Goal: Task Accomplishment & Management: Use online tool/utility

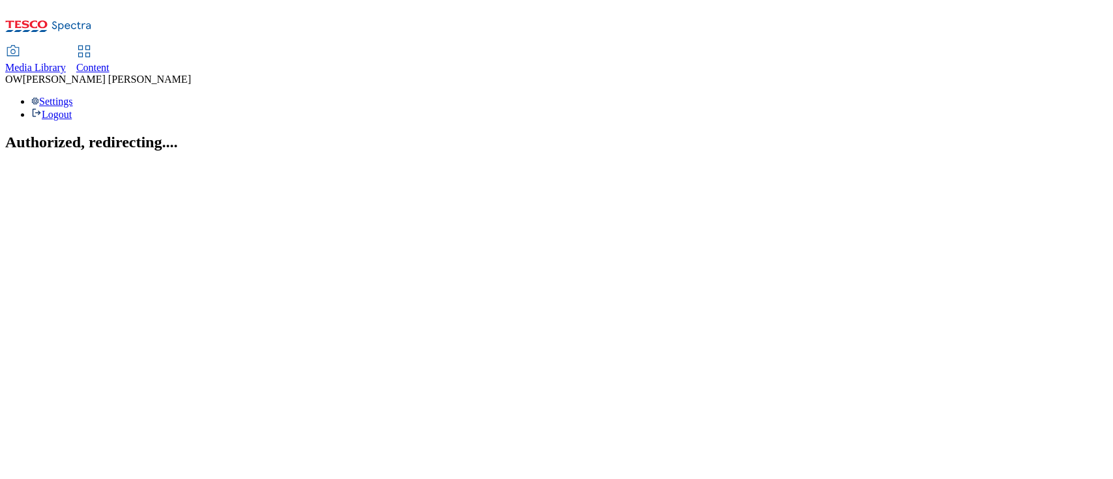
click at [110, 46] on link "Content" at bounding box center [92, 59] width 33 height 27
select select "ghs-uk"
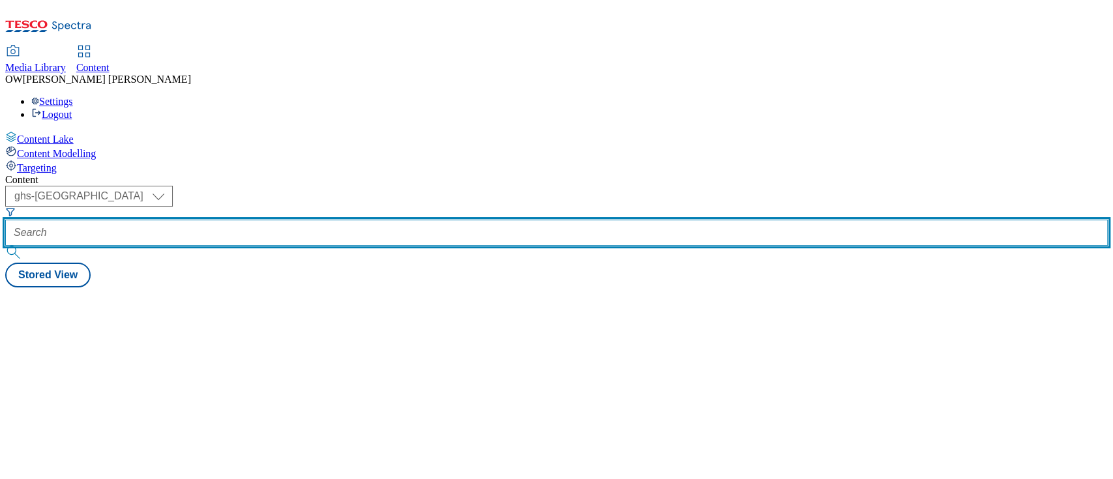
click at [323, 220] on input "text" at bounding box center [556, 233] width 1102 height 26
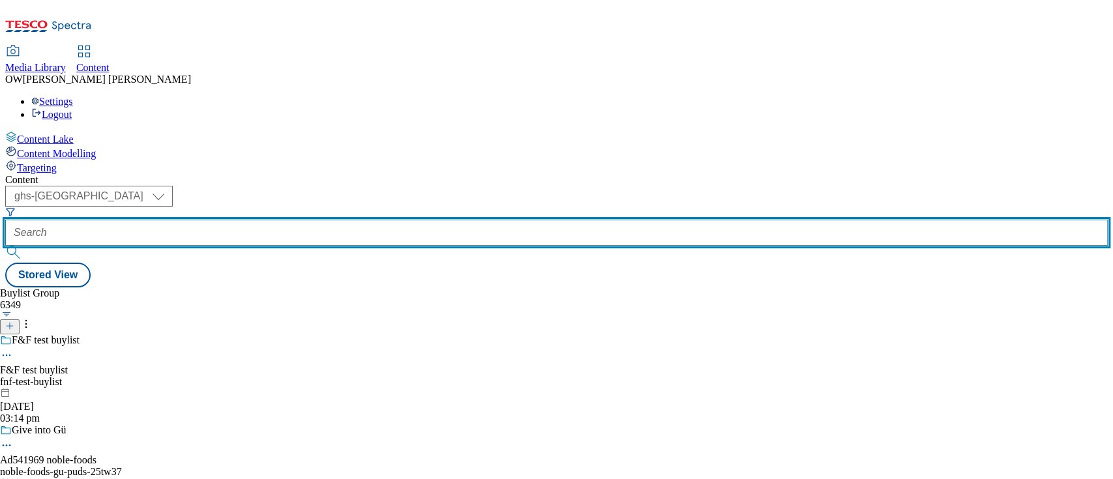
paste input "gibbs-croft-soreen-25tw30"
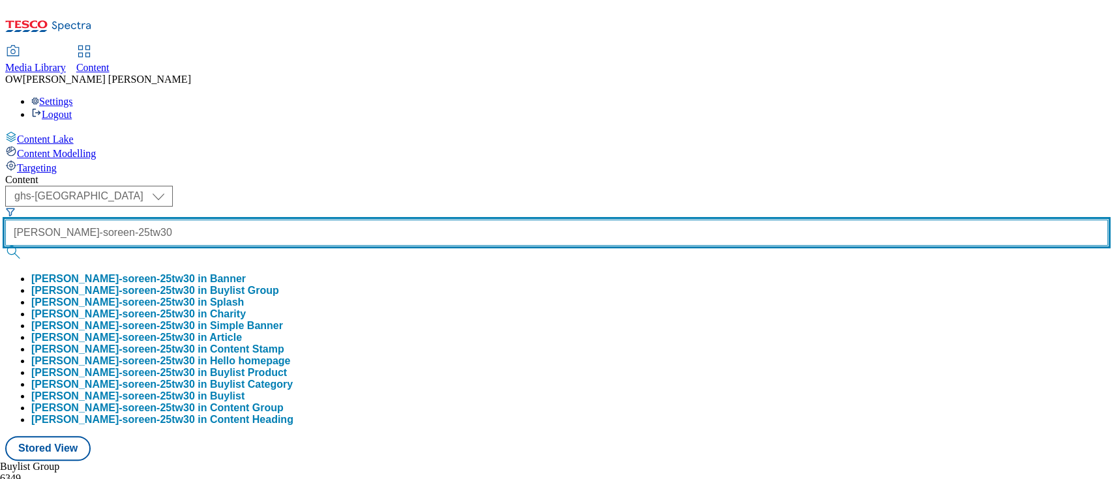
type input "gibbs-croft-soreen-25tw30"
click at [5, 246] on button "submit" at bounding box center [14, 252] width 18 height 13
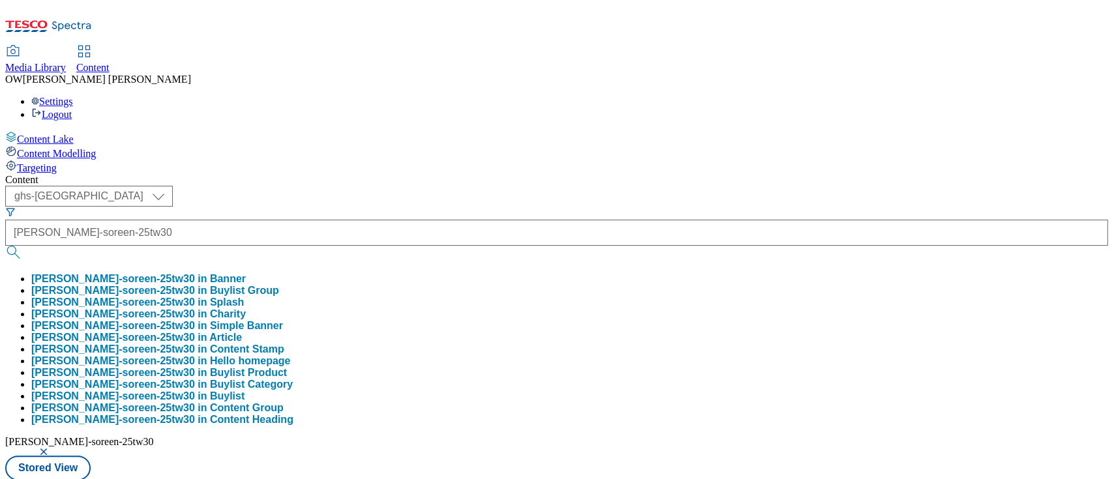
click at [578, 186] on div "( optional ) ghs-roi ghs-uk ghs-uk gibbs-croft-soreen-25tw30 gibbs-croft-soreen…" at bounding box center [556, 333] width 1102 height 295
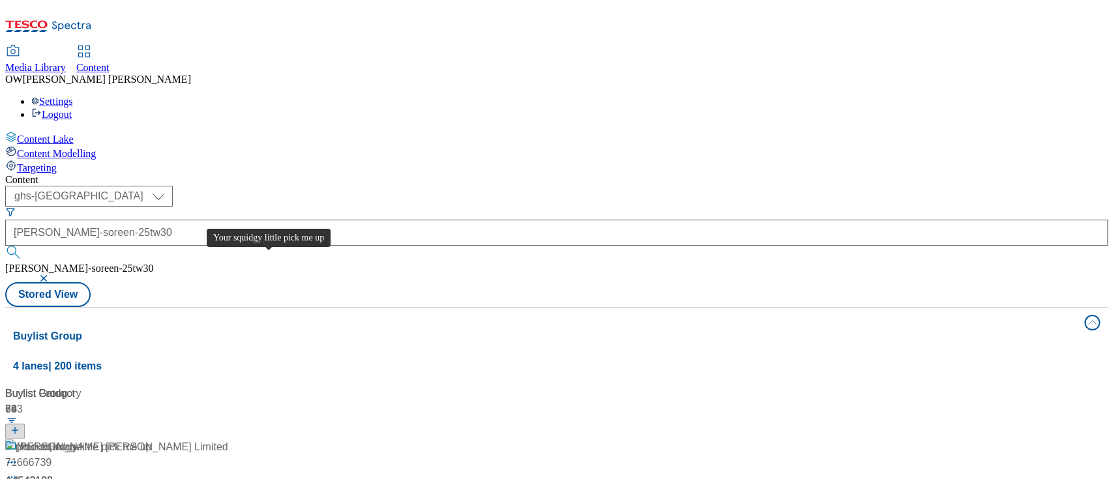
click at [152, 439] on div "Your squidgy little pick me up" at bounding box center [84, 447] width 135 height 16
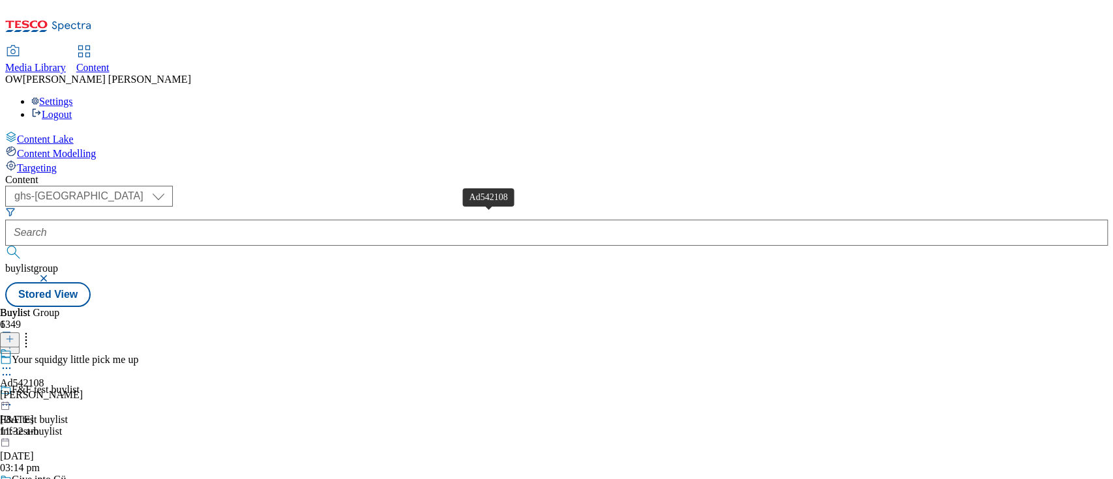
click at [44, 377] on div "Ad542108" at bounding box center [22, 383] width 44 height 12
click at [12, 377] on icon at bounding box center [6, 383] width 12 height 12
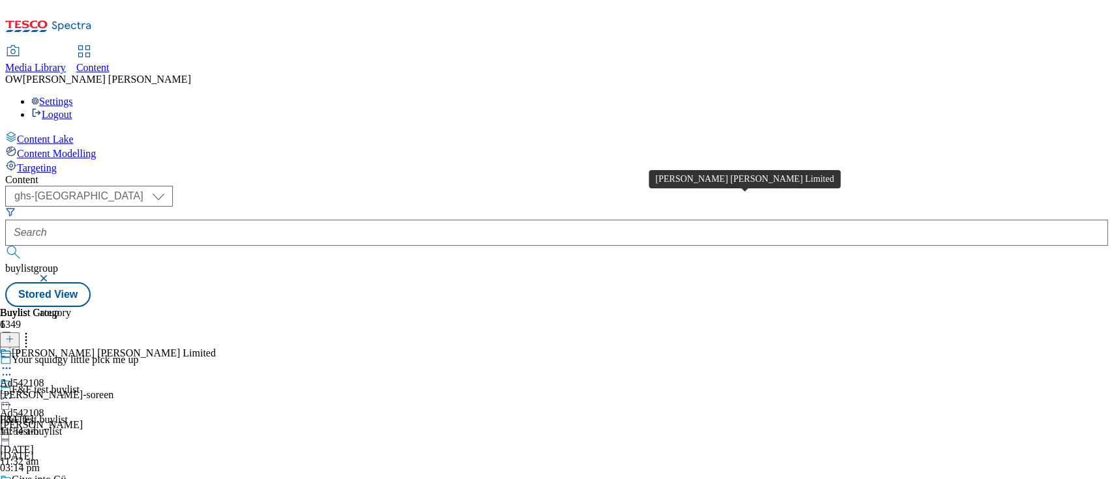
click at [216, 347] on div "Gibbs Croft Limited" at bounding box center [114, 353] width 204 height 12
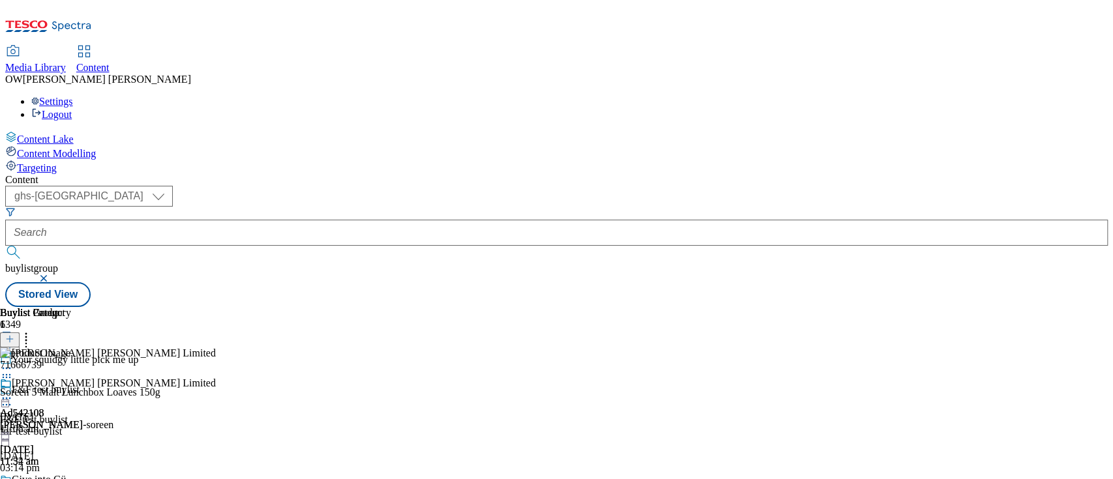
click at [13, 392] on icon at bounding box center [6, 398] width 13 height 13
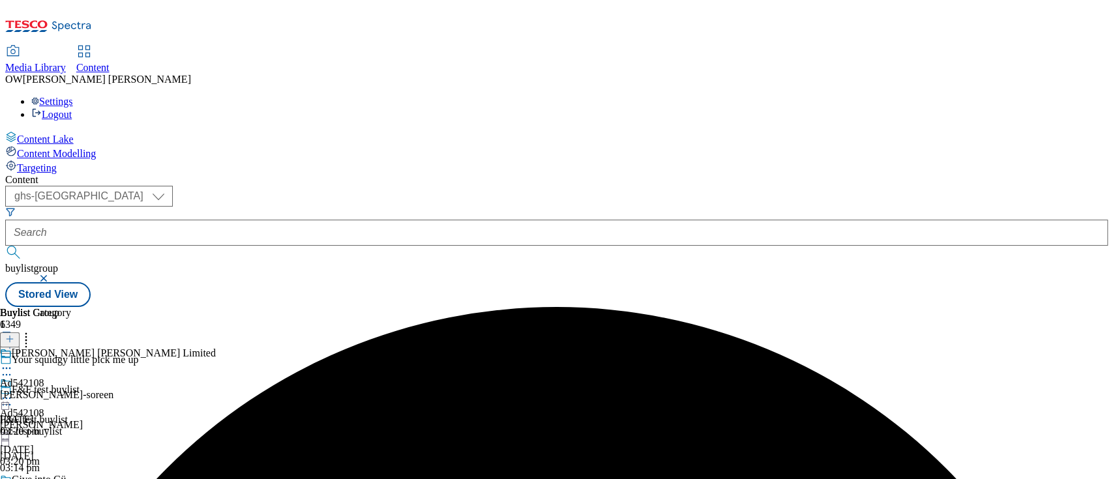
click at [13, 392] on icon at bounding box center [6, 398] width 13 height 13
click at [216, 347] on div "Gibbs Croft Limited" at bounding box center [114, 353] width 204 height 12
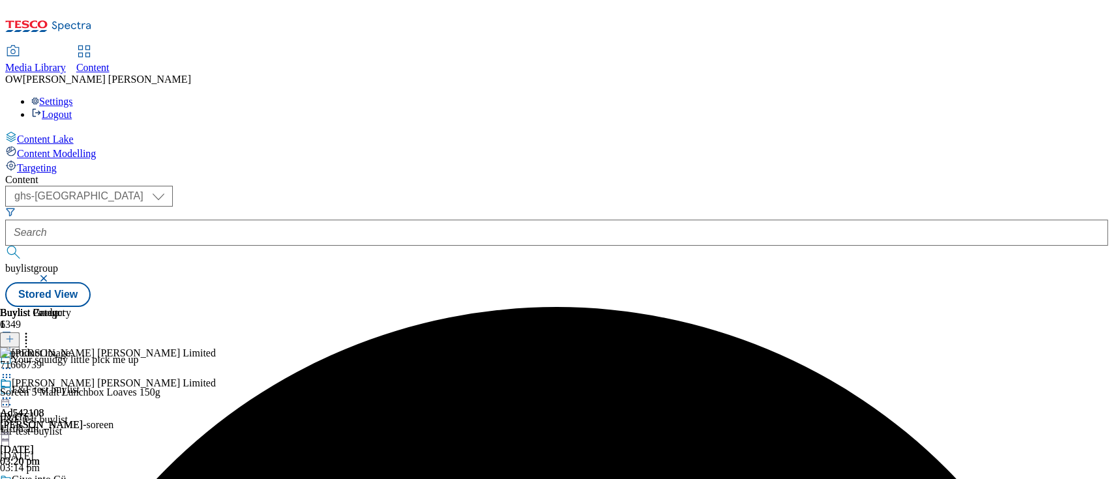
scroll to position [0, 44]
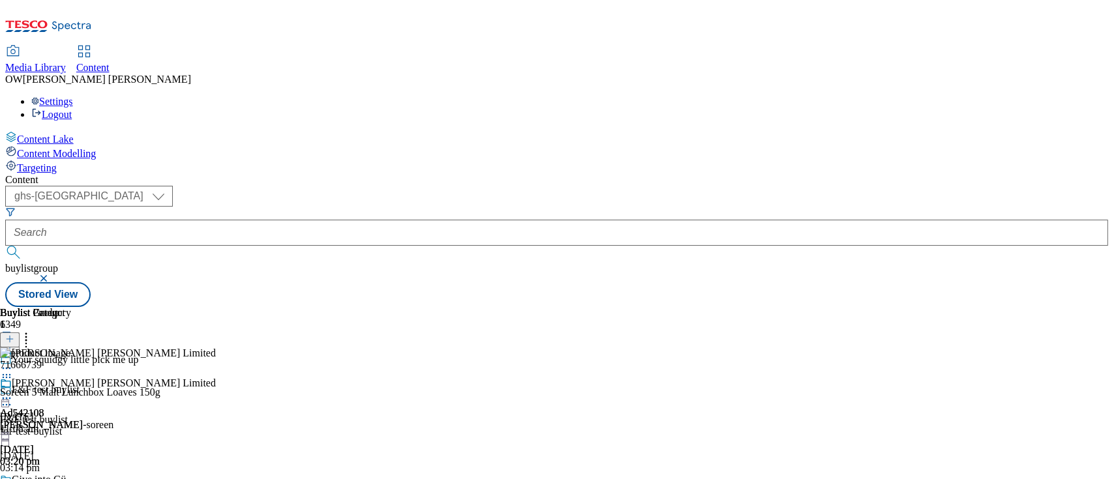
click at [14, 334] on icon at bounding box center [9, 338] width 9 height 9
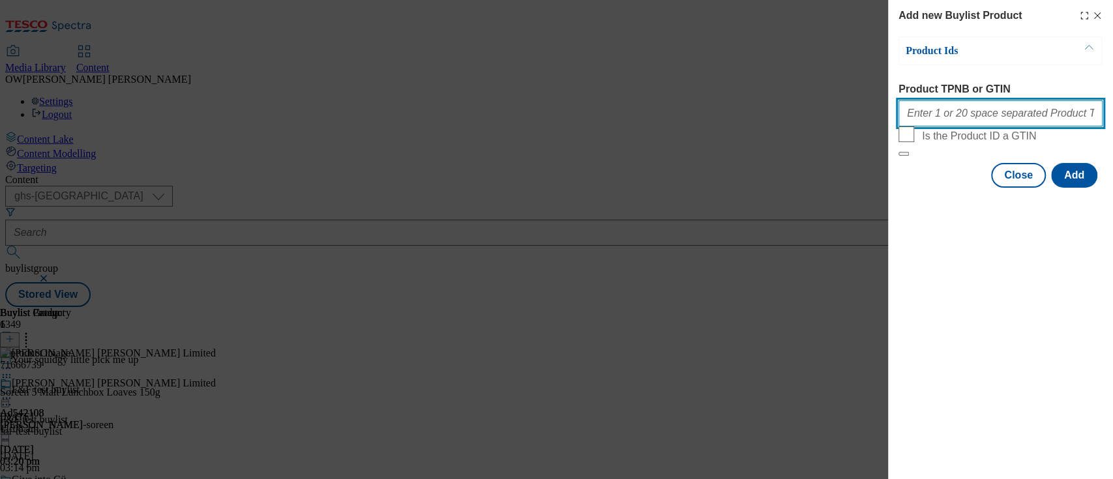
click at [928, 126] on input "Product TPNB or GTIN" at bounding box center [1000, 113] width 204 height 26
paste input "71666704"
paste input "83516462"
paste input "85880095"
type input "71666704 83516462 85880095"
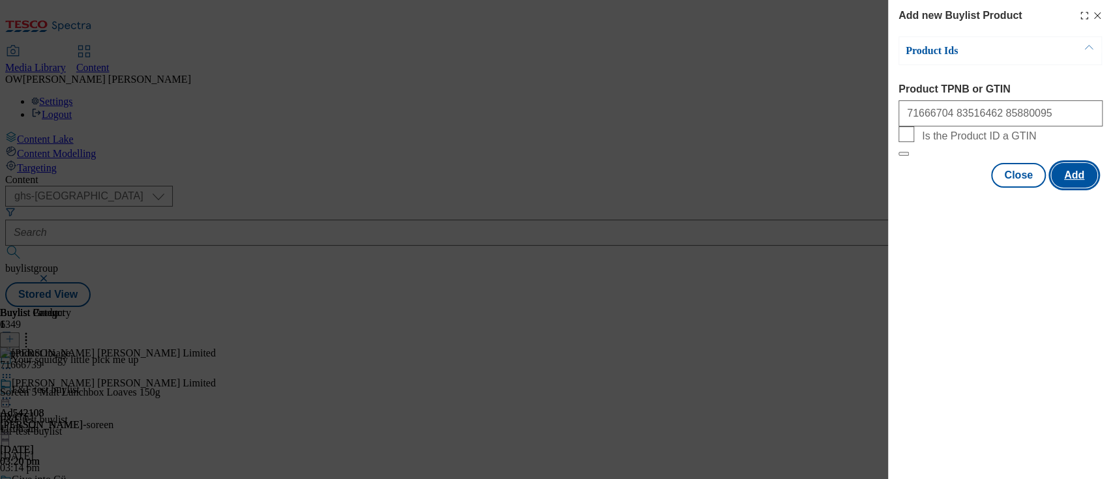
click at [1069, 188] on button "Add" at bounding box center [1074, 175] width 46 height 25
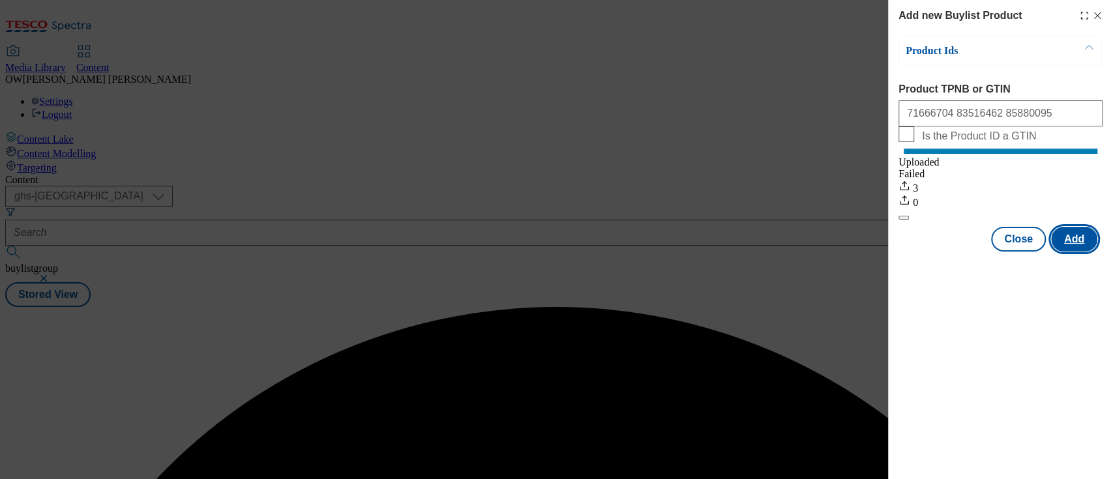
scroll to position [0, 0]
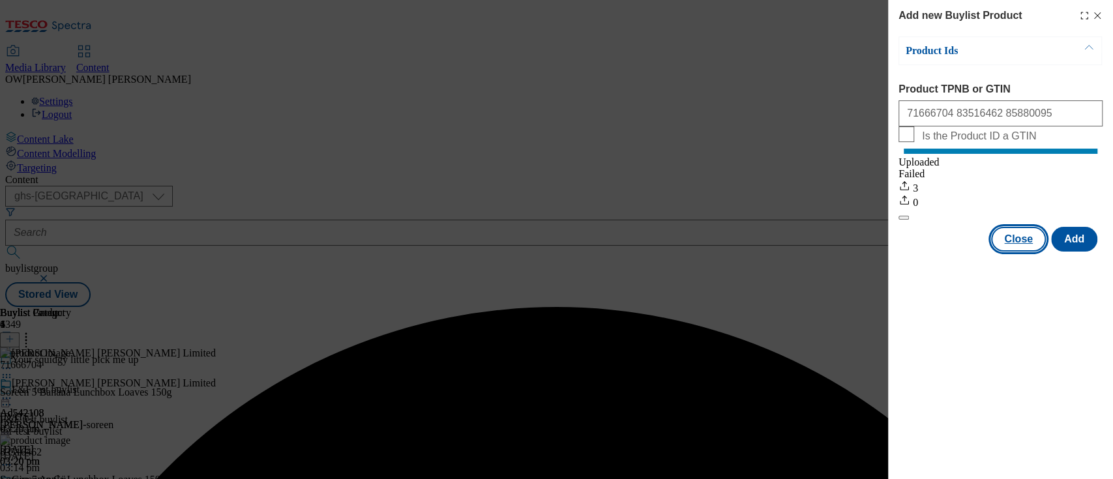
click at [1015, 252] on button "Close" at bounding box center [1018, 239] width 55 height 25
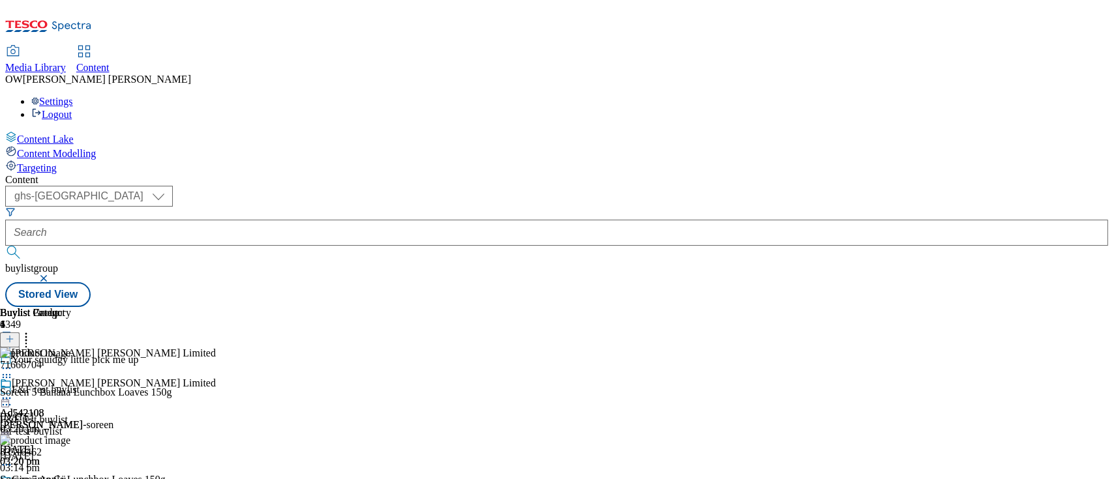
scroll to position [123, 0]
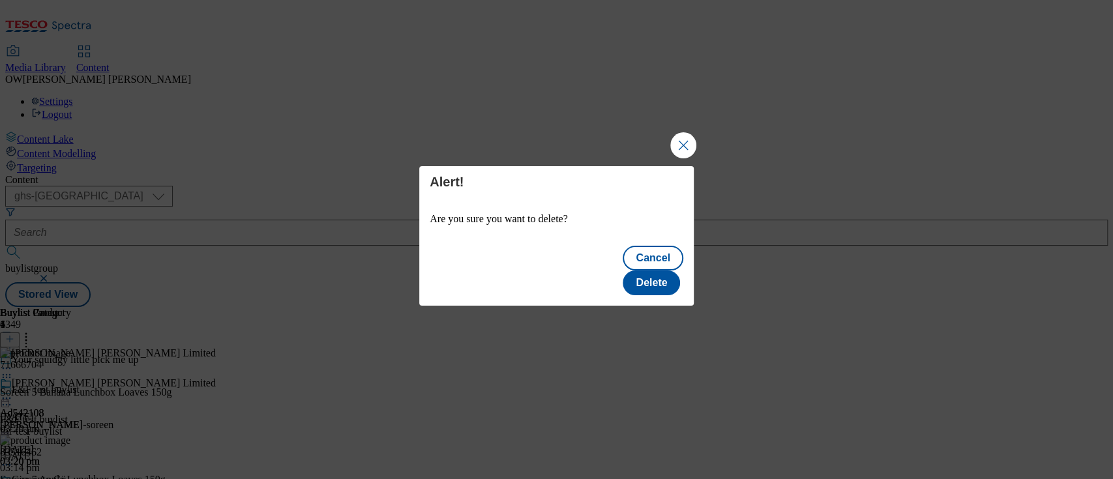
scroll to position [0, 0]
click at [664, 271] on button "Delete" at bounding box center [651, 283] width 57 height 25
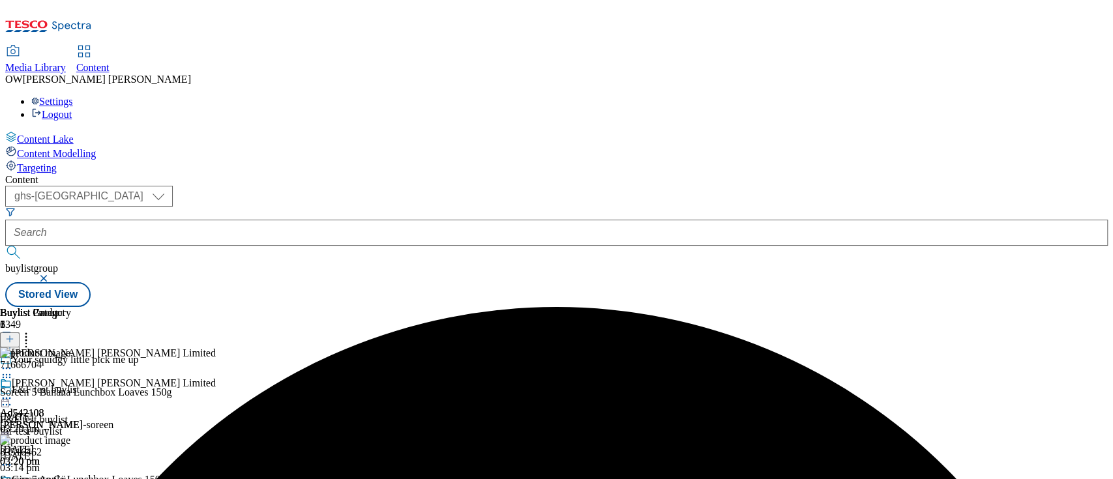
click at [20, 332] on button at bounding box center [10, 339] width 20 height 15
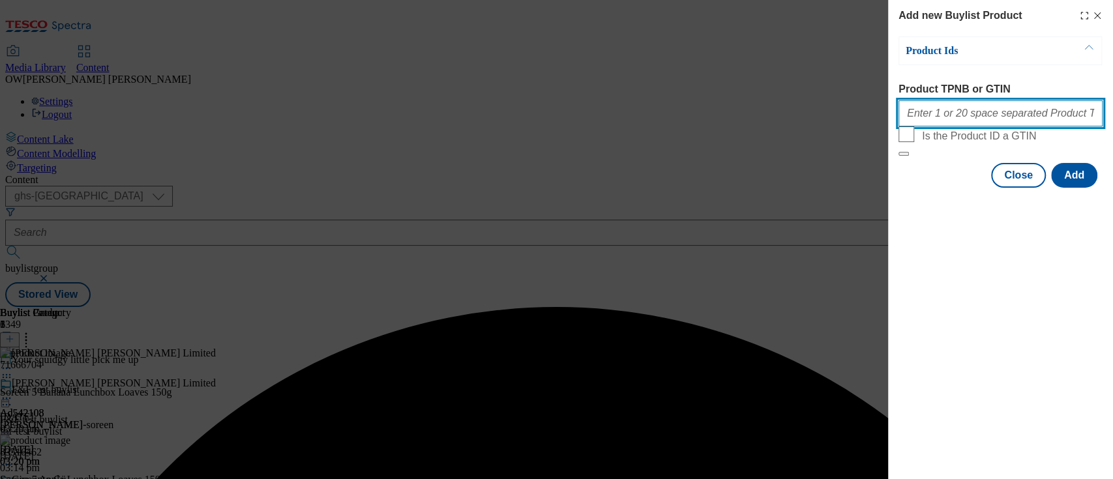
click at [946, 126] on input "Product TPNB or GTIN" at bounding box center [1000, 113] width 204 height 26
paste input "71666739"
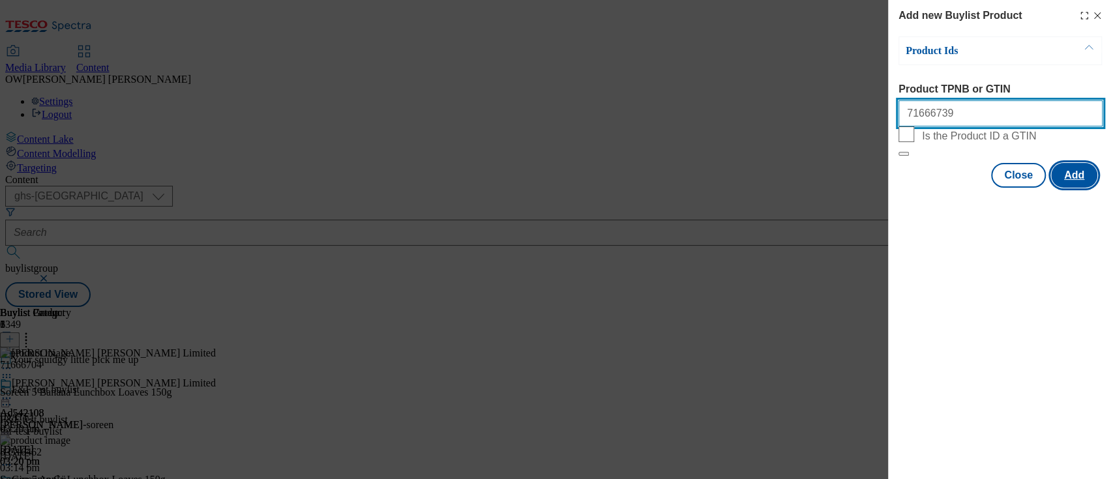
type input "71666739"
click at [1077, 188] on button "Add" at bounding box center [1074, 175] width 46 height 25
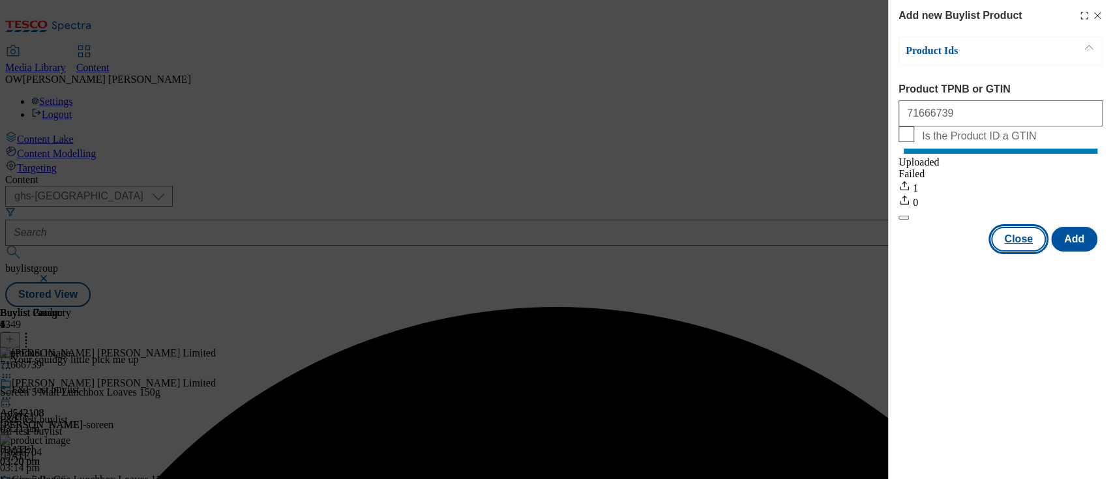
click at [1019, 248] on button "Close" at bounding box center [1018, 239] width 55 height 25
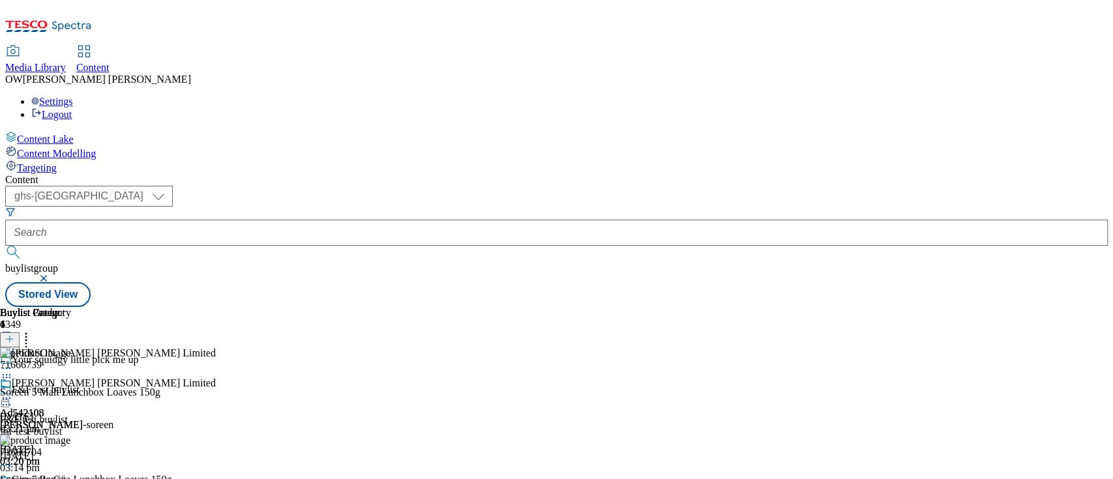
click at [13, 392] on icon at bounding box center [6, 398] width 13 height 13
click at [71, 478] on span "Preview" at bounding box center [55, 486] width 31 height 10
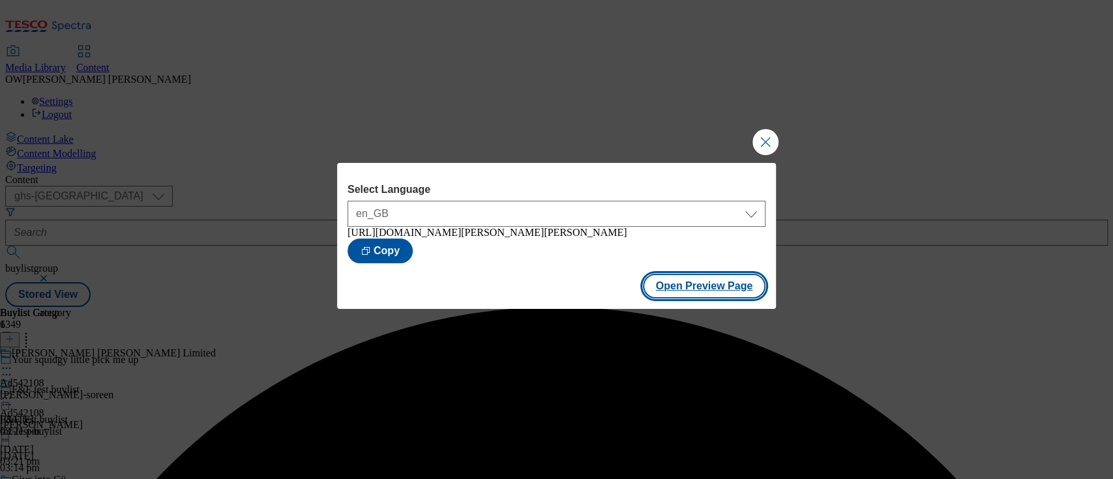
click at [702, 289] on button "Open Preview Page" at bounding box center [704, 286] width 123 height 25
click at [763, 131] on button "Close Modal" at bounding box center [765, 142] width 26 height 26
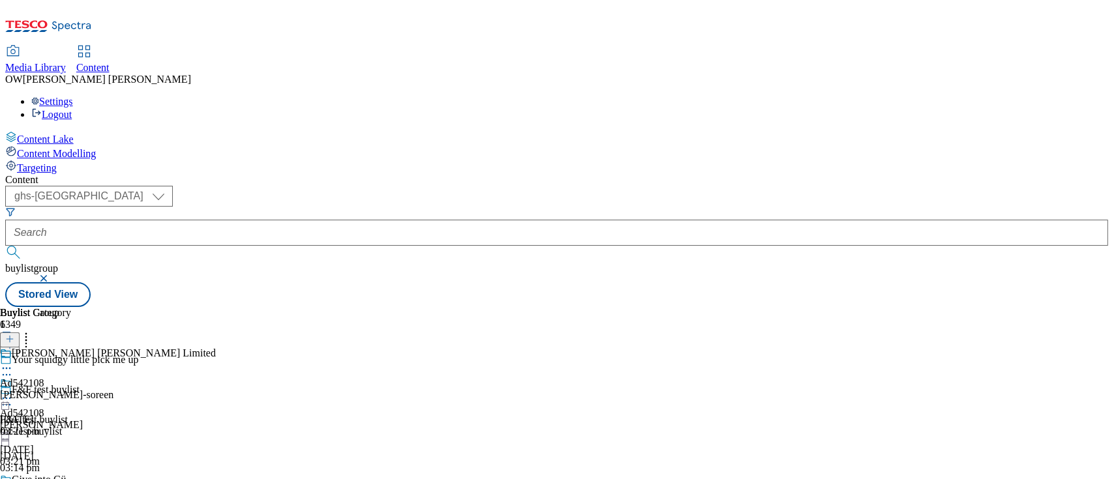
click at [13, 392] on icon at bounding box center [6, 398] width 13 height 13
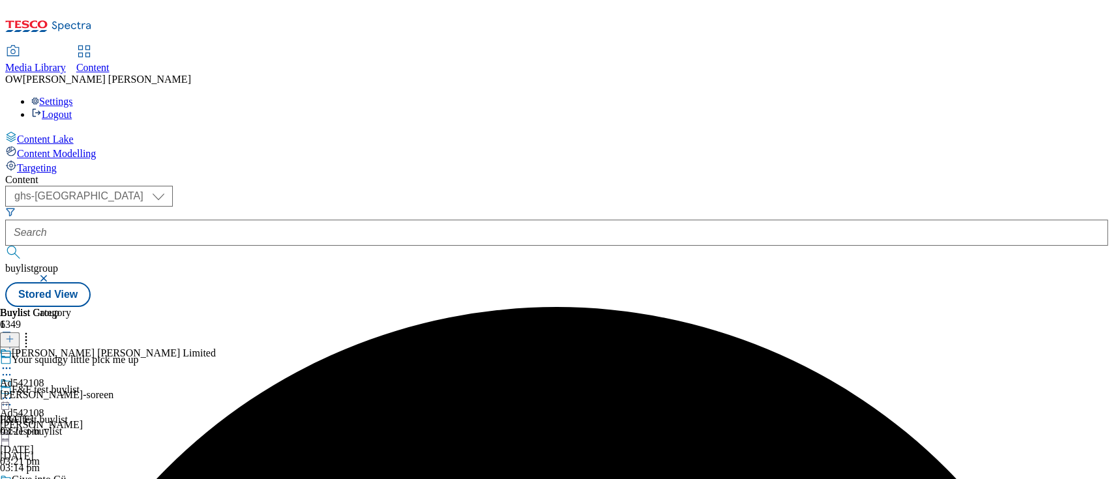
click at [83, 377] on div "Ad542108 gibbs-croft 24 Sept 2025 03:21 pm" at bounding box center [41, 422] width 83 height 90
click at [13, 392] on icon at bounding box center [6, 398] width 13 height 13
